Goal: Find specific page/section: Find specific page/section

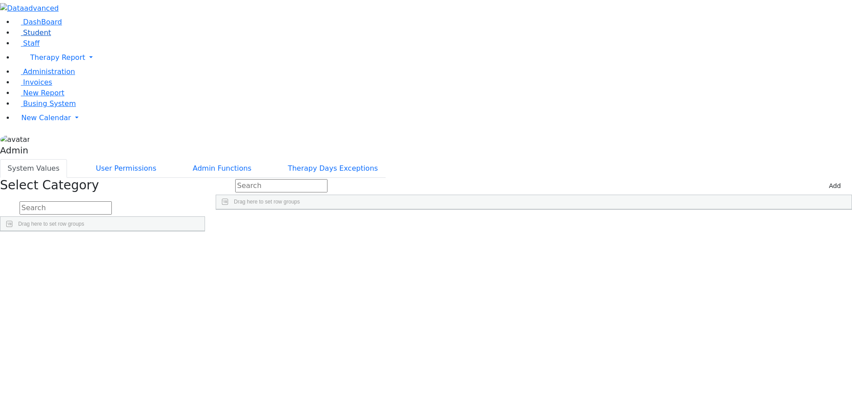
click at [43, 37] on link "Student" at bounding box center [32, 32] width 37 height 8
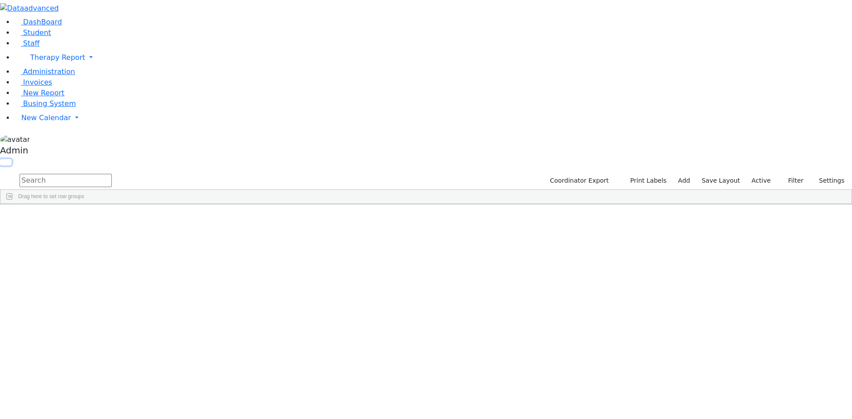
click at [12, 159] on button "button" at bounding box center [6, 162] width 12 height 6
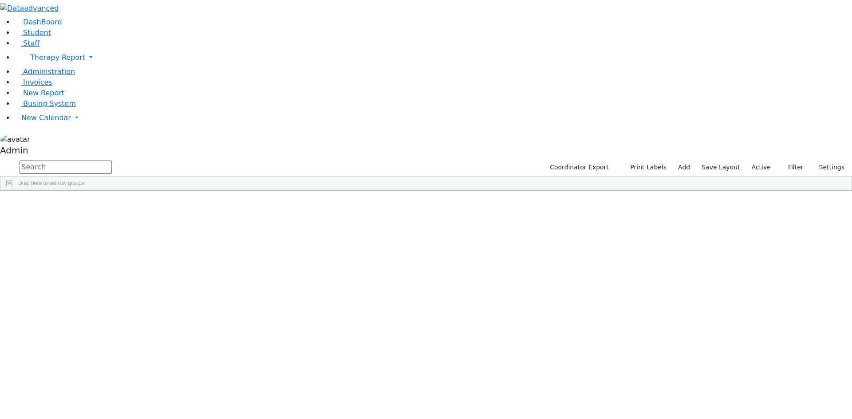
click at [0, 0] on button "button" at bounding box center [0, 0] width 0 height 0
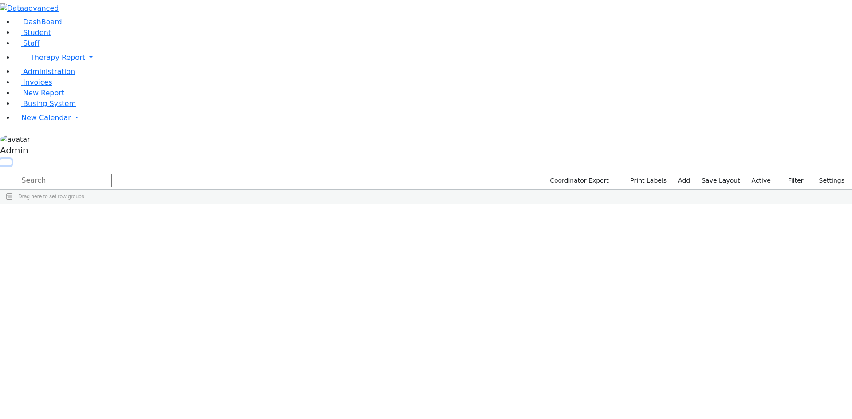
click at [12, 159] on button "button" at bounding box center [6, 162] width 12 height 6
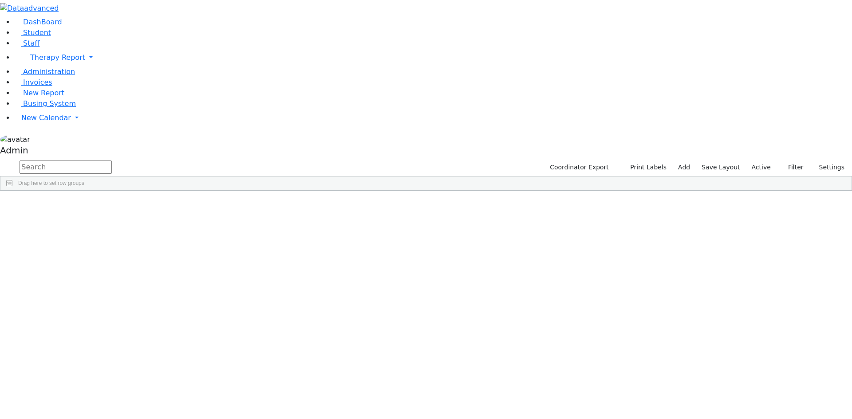
click at [0, 0] on button "button" at bounding box center [0, 0] width 0 height 0
